Goal: Task Accomplishment & Management: Complete application form

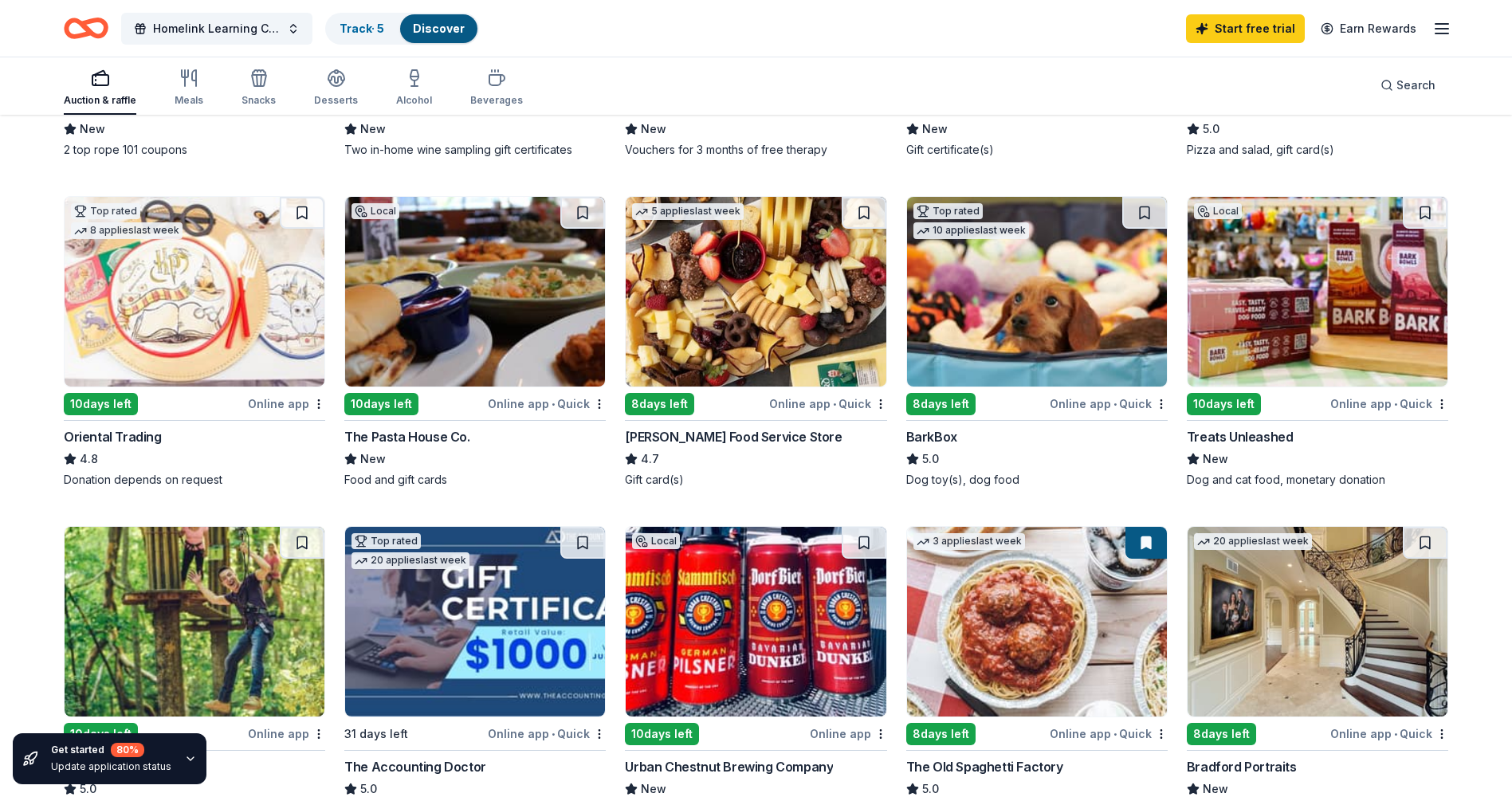
scroll to position [399, 0]
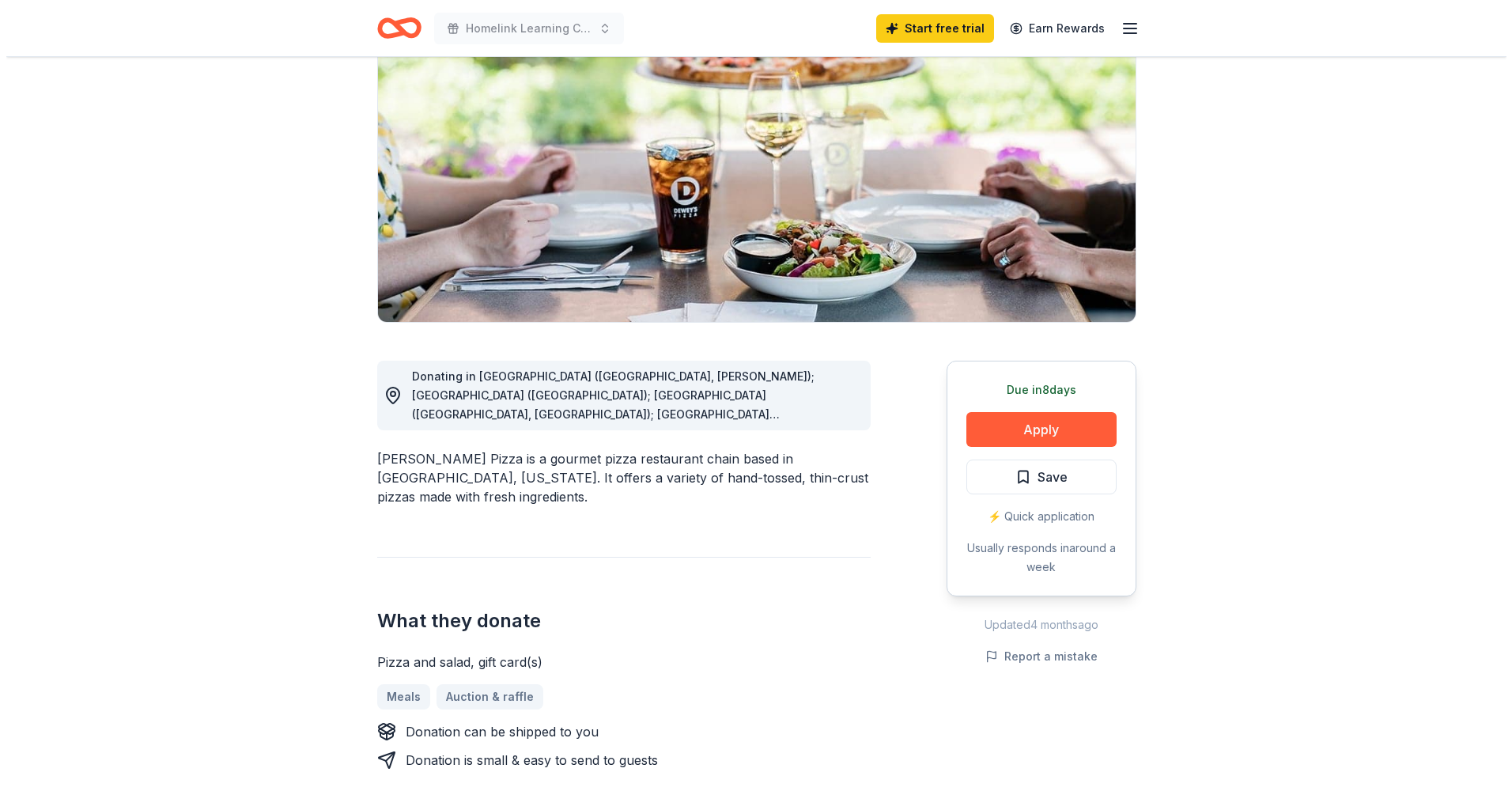
scroll to position [238, 0]
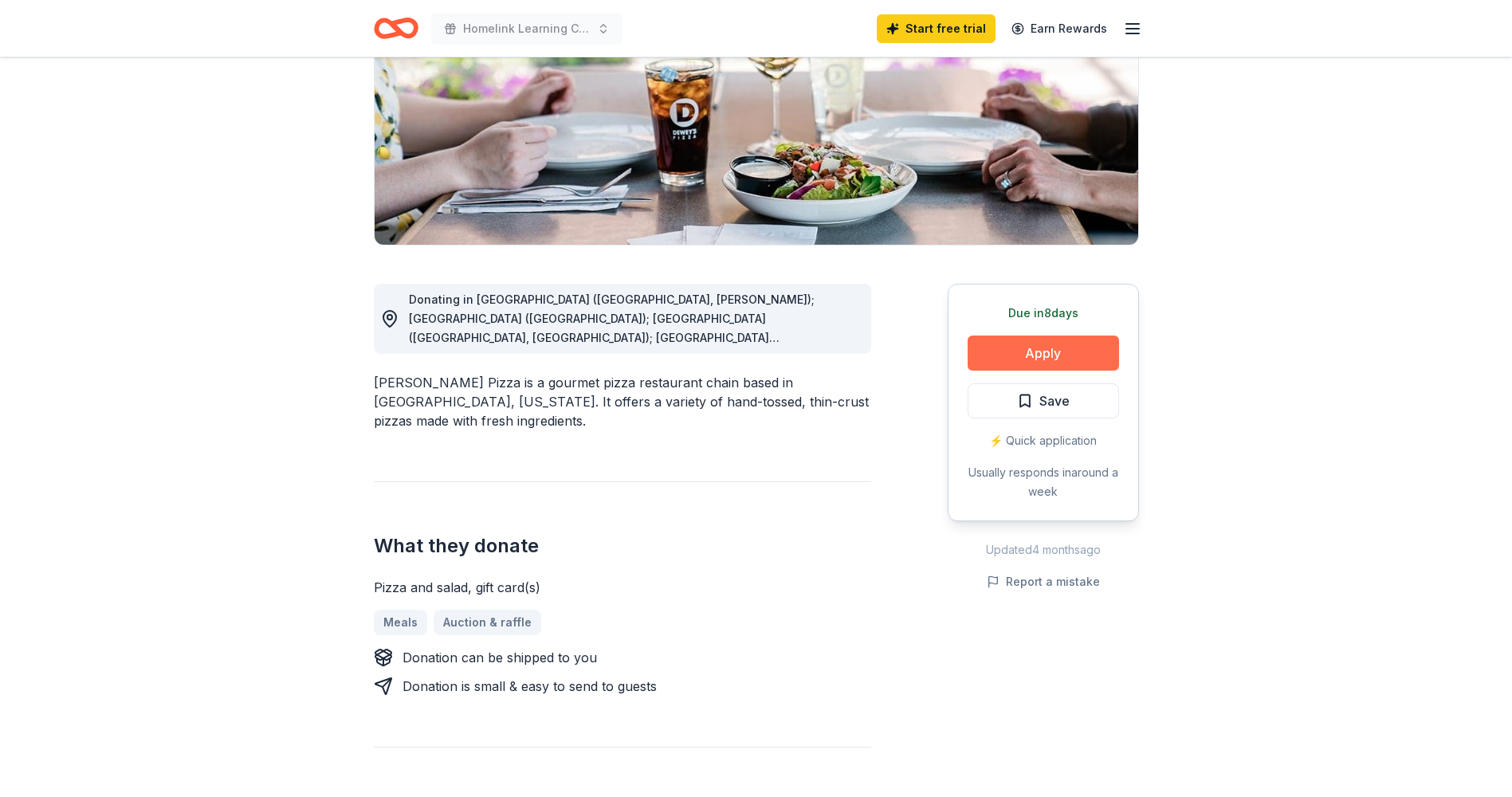
click at [1062, 351] on button "Apply" at bounding box center [1043, 353] width 152 height 35
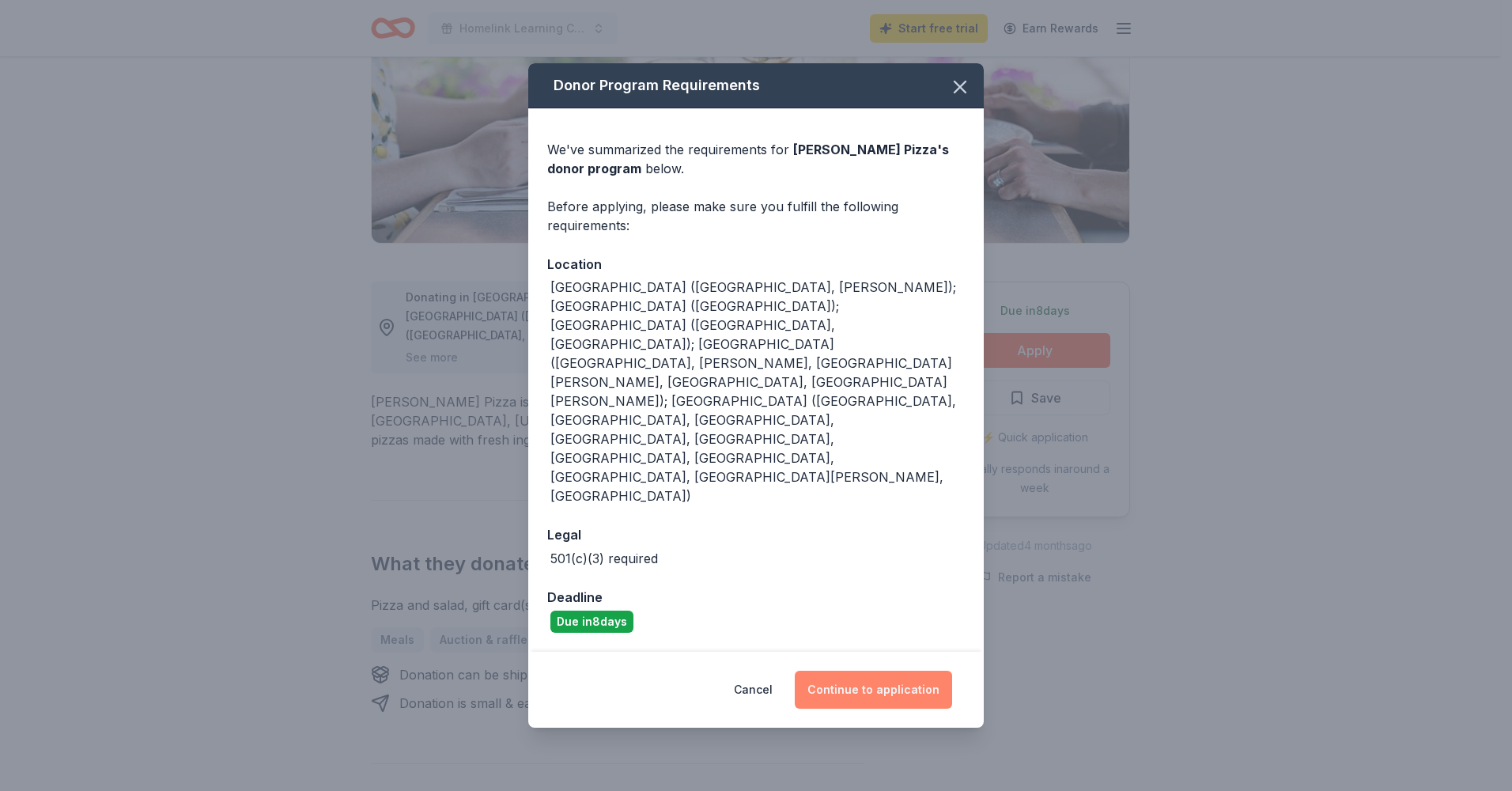
click at [867, 671] on button "Continue to application" at bounding box center [873, 690] width 157 height 38
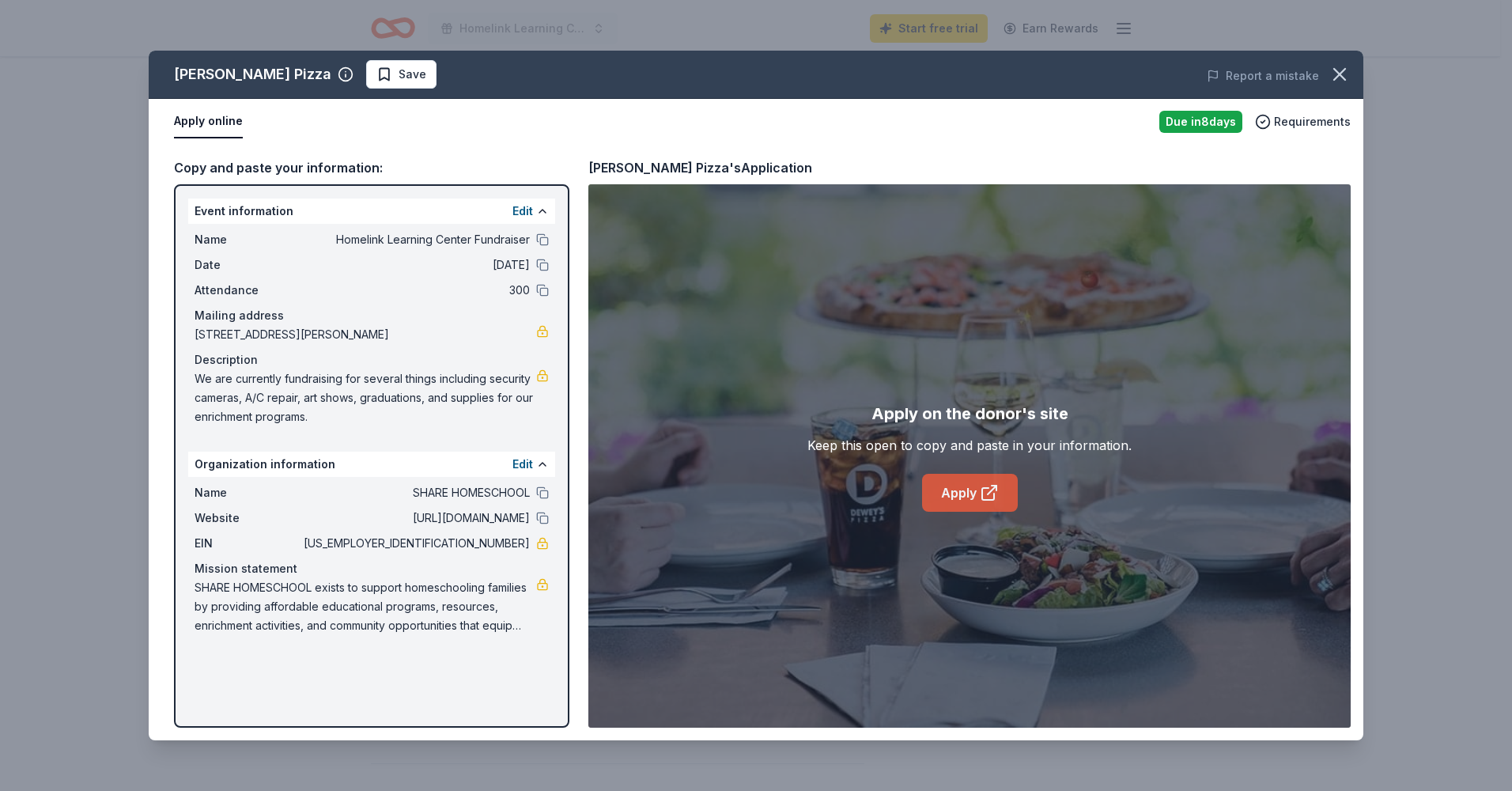
click at [974, 489] on link "Apply" at bounding box center [970, 493] width 96 height 38
click at [988, 498] on icon at bounding box center [989, 493] width 19 height 19
click at [967, 494] on link "Apply" at bounding box center [970, 493] width 96 height 38
click at [951, 493] on link "Apply" at bounding box center [970, 493] width 96 height 38
